Goal: Check status

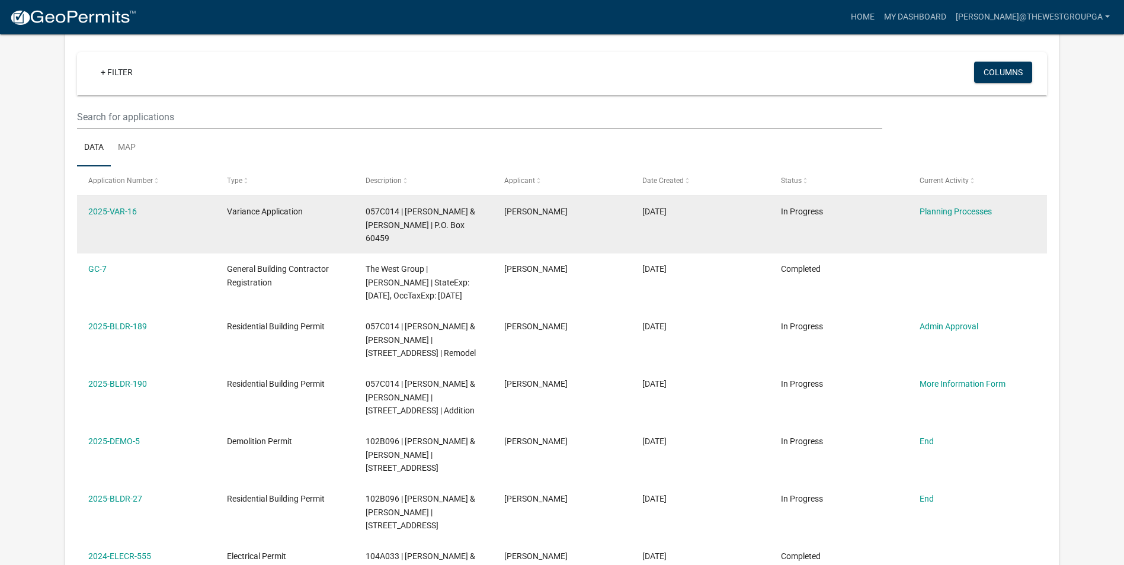
scroll to position [119, 0]
